Goal: Transaction & Acquisition: Purchase product/service

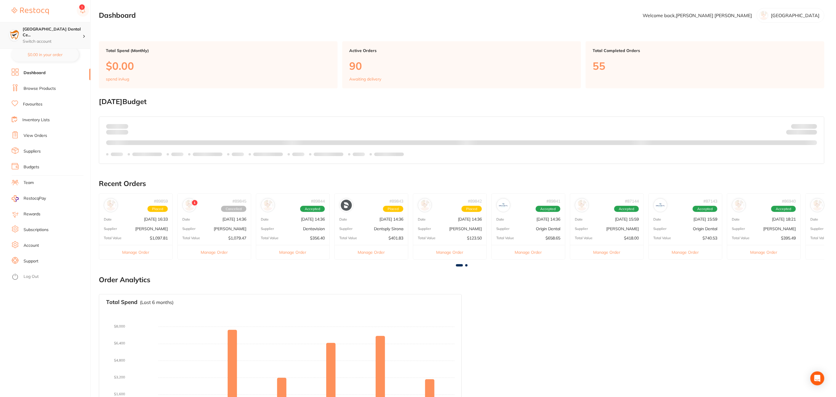
click at [74, 30] on h4 "Horsham Plaza Dental Ce..." at bounding box center [53, 31] width 60 height 11
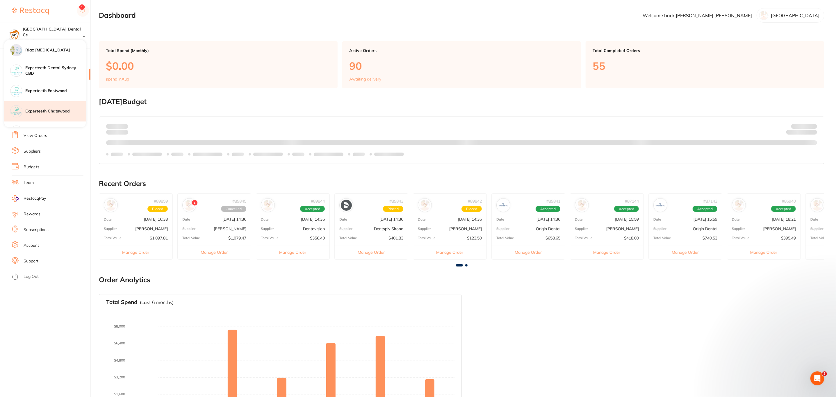
click at [65, 114] on h4 "Experteeth Chatswood" at bounding box center [55, 111] width 60 height 6
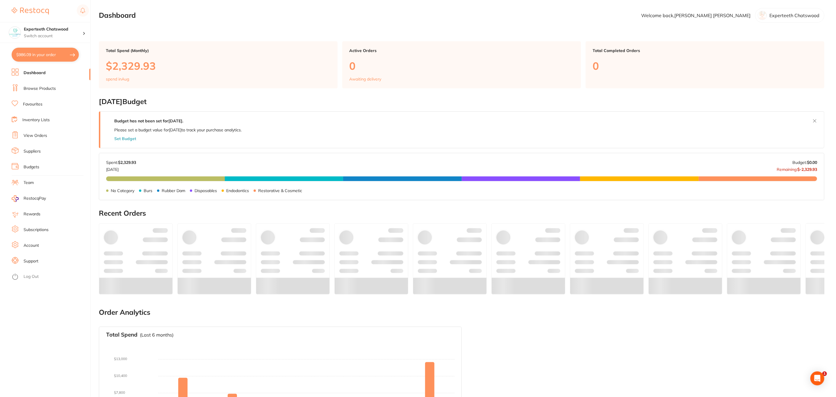
click at [58, 51] on button "$986.09 in your order" at bounding box center [45, 55] width 67 height 14
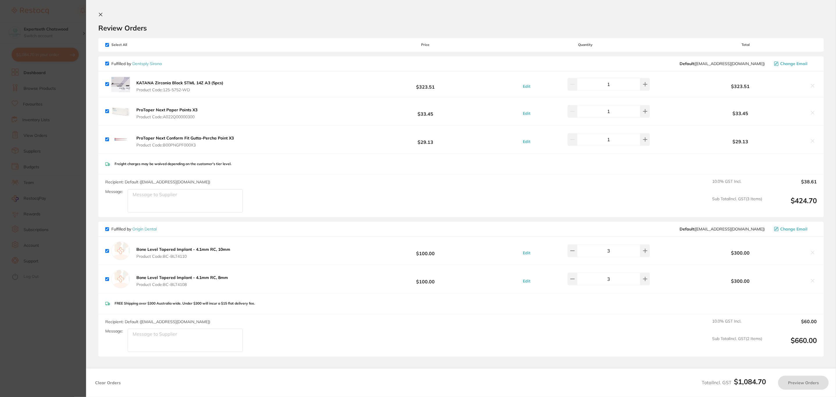
checkbox input "true"
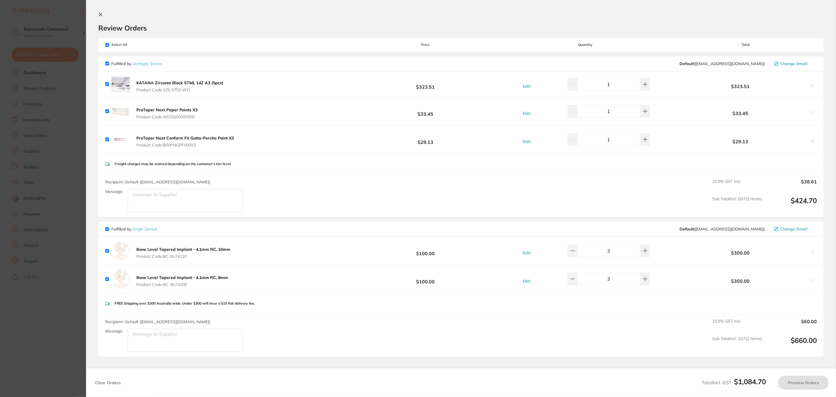
checkbox input "true"
click at [816, 252] on button at bounding box center [814, 253] width 8 height 6
checkbox input "false"
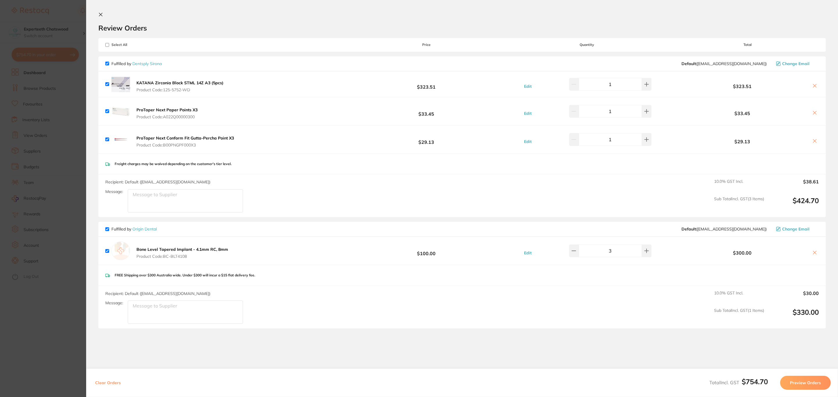
click at [816, 252] on button at bounding box center [814, 253] width 8 height 6
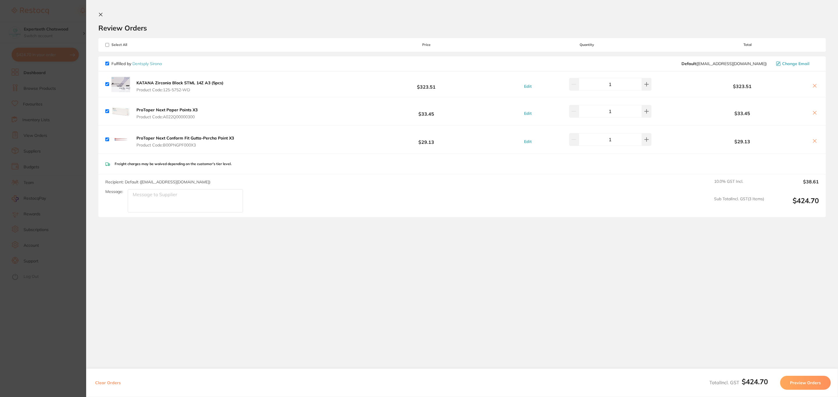
click at [815, 86] on icon at bounding box center [814, 85] width 5 height 5
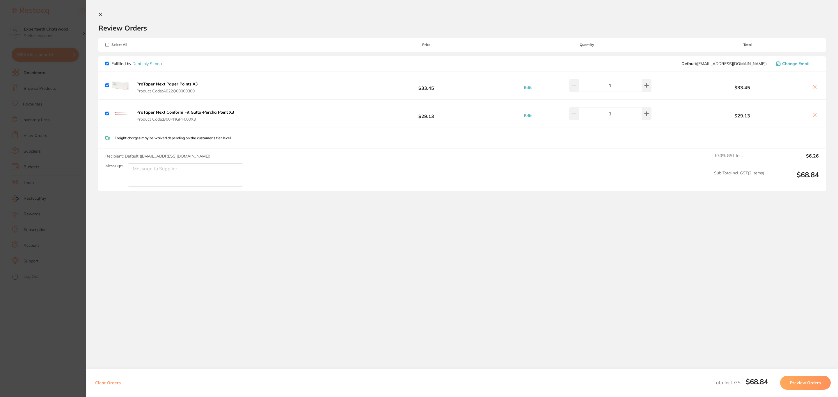
click at [818, 382] on button "Preview Orders" at bounding box center [805, 383] width 51 height 14
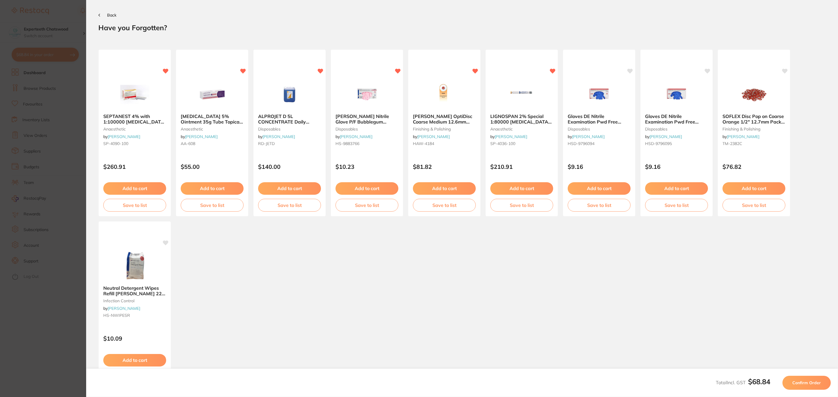
click at [817, 382] on span "Confirm Order" at bounding box center [806, 382] width 29 height 5
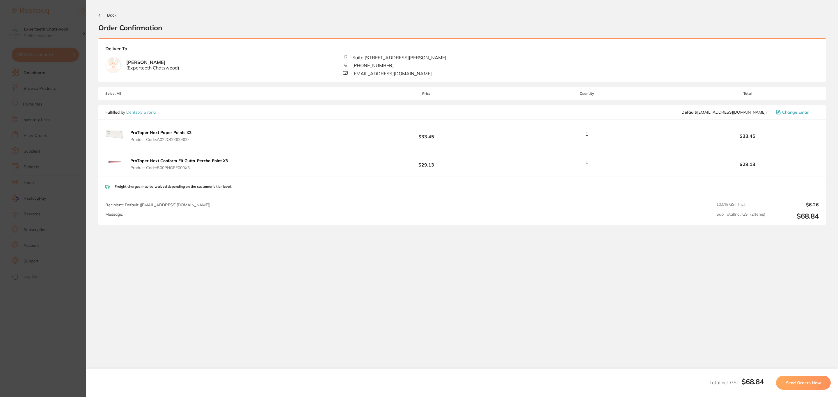
click at [817, 382] on span "Send Orders Now" at bounding box center [803, 382] width 35 height 5
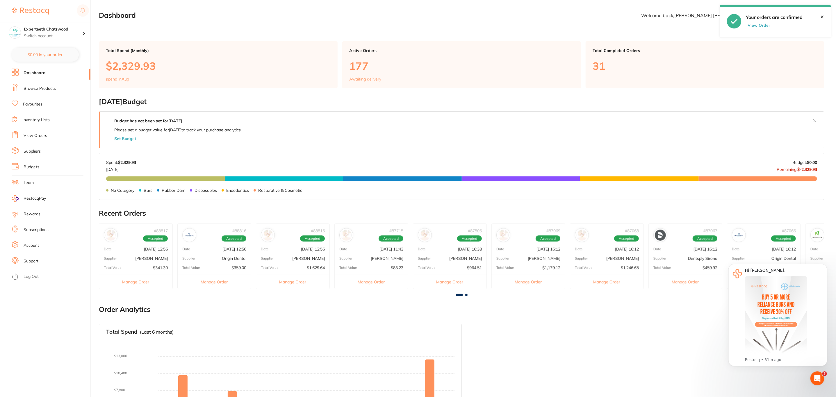
click at [51, 91] on link "Browse Products" at bounding box center [40, 89] width 32 height 6
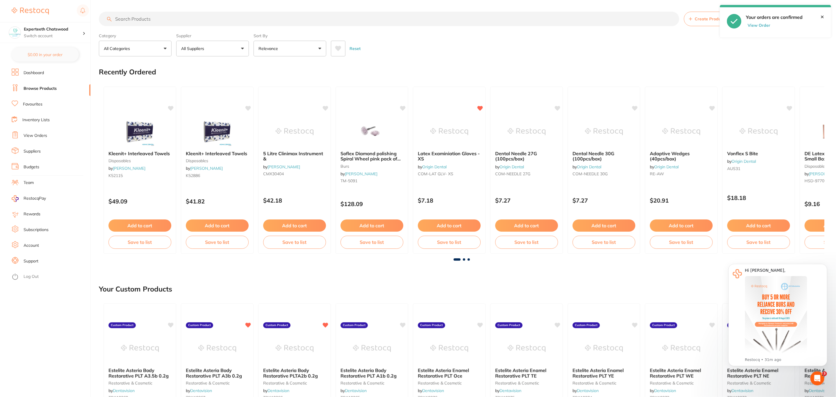
click at [184, 19] on input "search" at bounding box center [389, 19] width 580 height 15
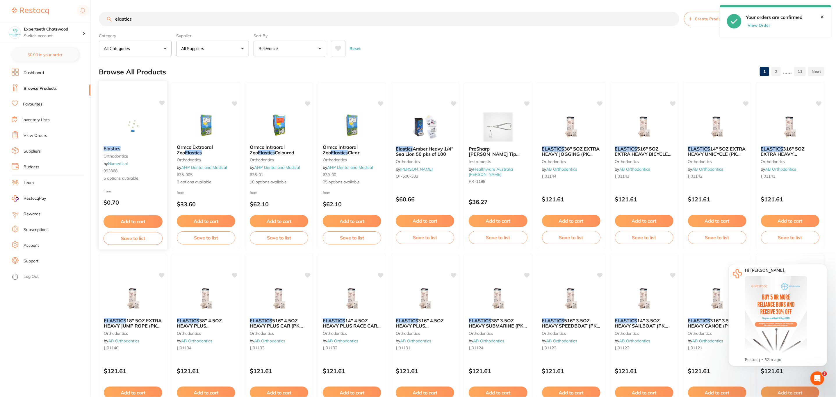
click at [129, 107] on div "Elastics orthodontics by Numedical 993368 5 options available from $0.70 Add to…" at bounding box center [133, 165] width 69 height 169
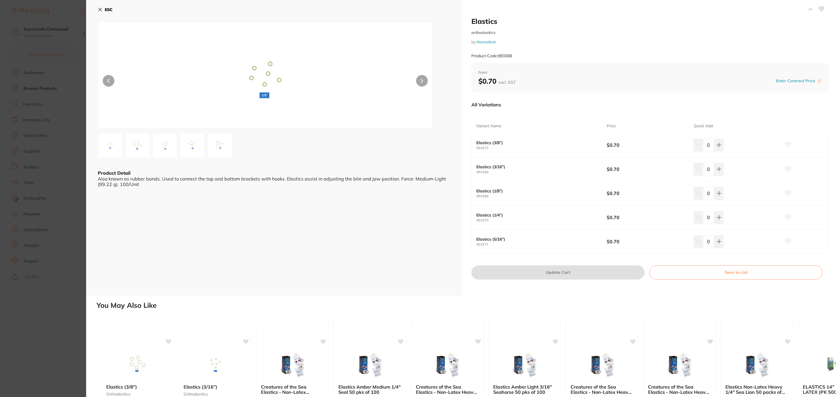
click at [50, 134] on section "Elastics orthodontics by Numedical Product Code: 993368 ESC Product Detail Also…" at bounding box center [419, 198] width 838 height 397
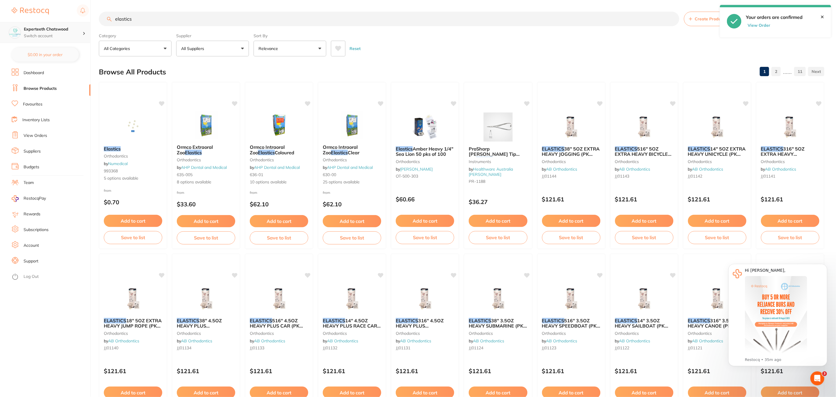
drag, startPoint x: 156, startPoint y: 18, endPoint x: 88, endPoint y: 23, distance: 68.2
click at [88, 23] on div "$68.84 Experteeth Chatswood Switch account Riaz [MEDICAL_DATA] Experteeth Denta…" at bounding box center [418, 198] width 836 height 397
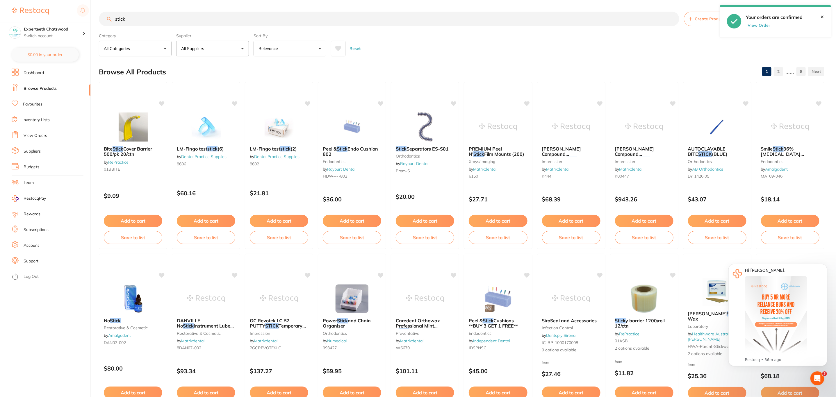
type input "stick"
click at [236, 51] on button "All Suppliers" at bounding box center [212, 49] width 73 height 16
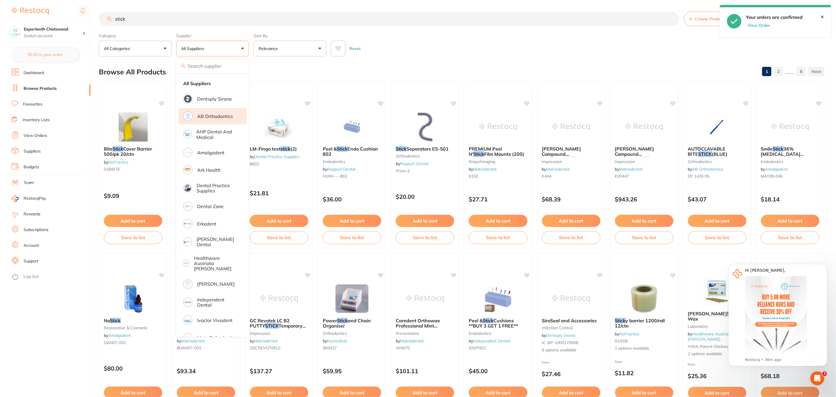
click at [222, 117] on p "AB Orthodontics" at bounding box center [215, 116] width 36 height 5
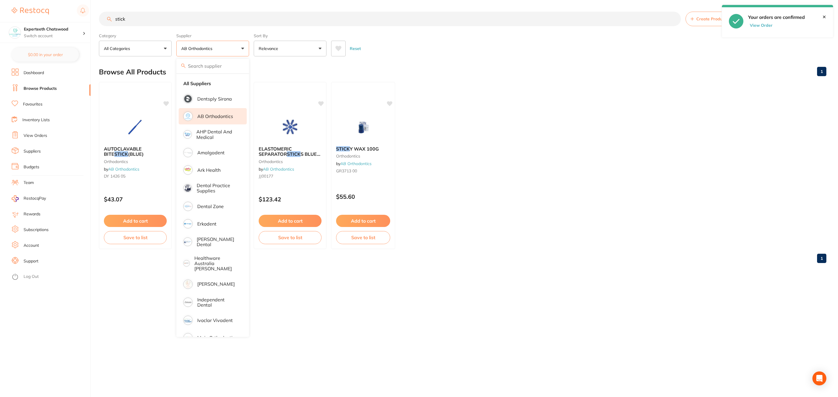
click at [582, 137] on ul "AUTOCLAVABLE BITE STICK (BLUE) orthodontics by AB Orthodontics DY 1426 05 $43.0…" at bounding box center [462, 165] width 727 height 167
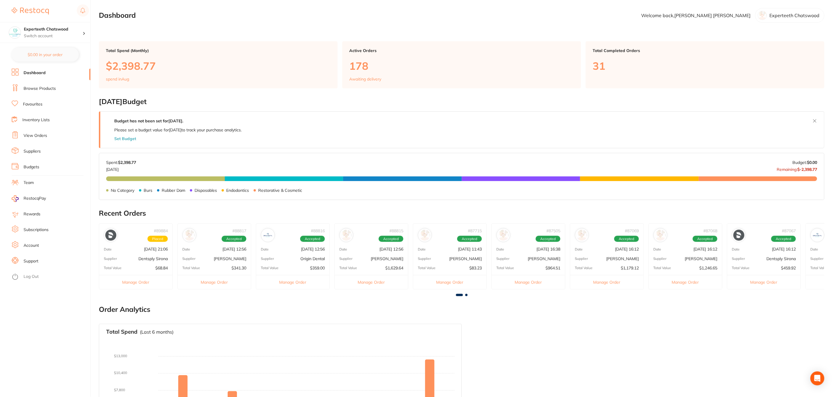
click at [49, 86] on link "Browse Products" at bounding box center [40, 89] width 32 height 6
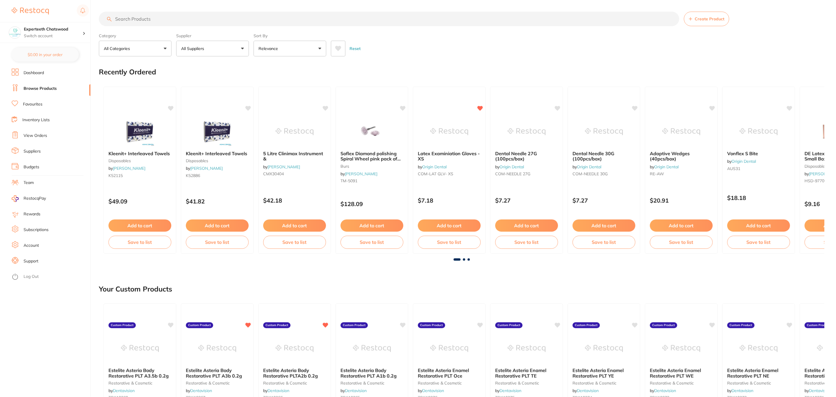
click at [178, 20] on input "search" at bounding box center [389, 19] width 580 height 15
paste input "ELASTOMERIC"
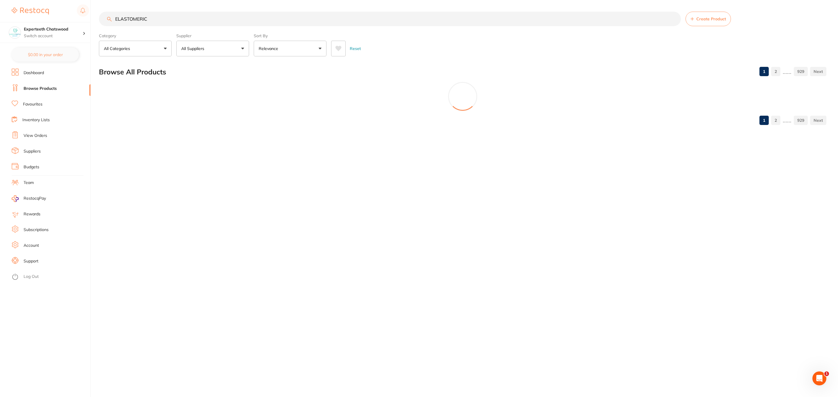
type input "ELASTOMERIC"
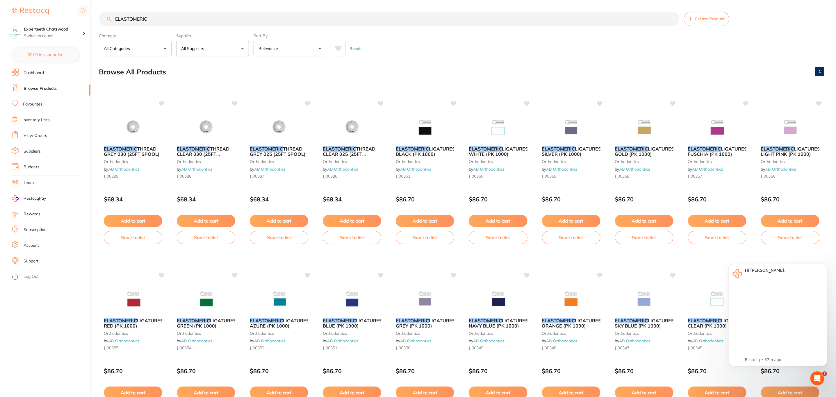
click at [218, 49] on button "All Suppliers" at bounding box center [212, 49] width 73 height 16
click at [222, 138] on li "Matrixdental" at bounding box center [213, 134] width 68 height 16
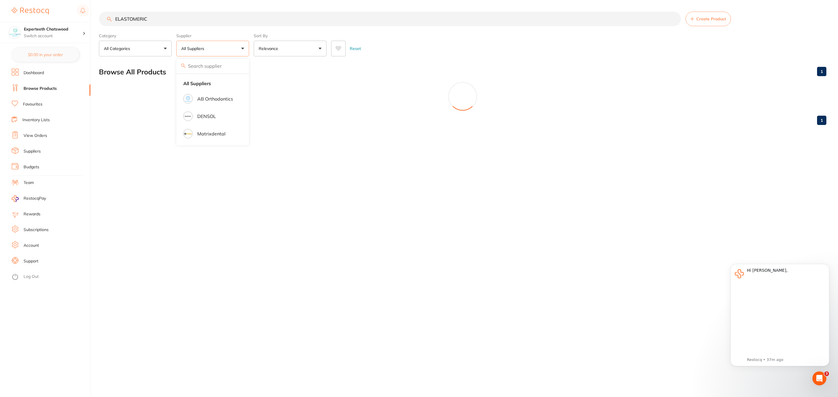
click at [425, 54] on div "Reset" at bounding box center [576, 46] width 490 height 20
click at [205, 50] on p "All Suppliers" at bounding box center [193, 49] width 25 height 6
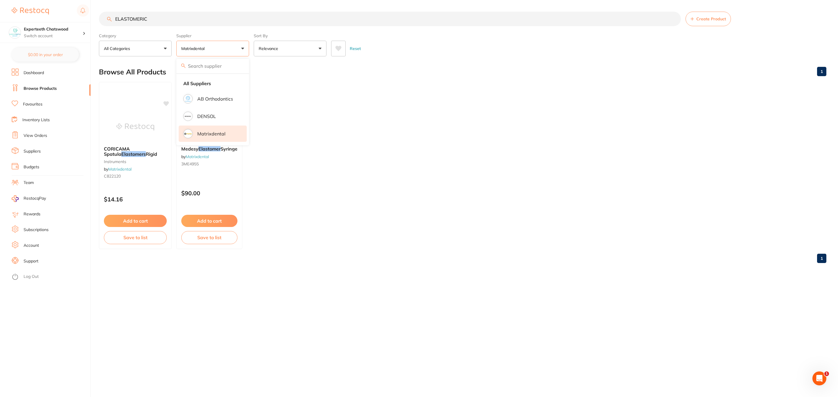
click at [466, 226] on ul "CORICAMA Spatula Elastomers Rigid instruments by Matrixdental C822120 $14.16 Ad…" at bounding box center [462, 165] width 727 height 167
